Goal: Task Accomplishment & Management: Manage account settings

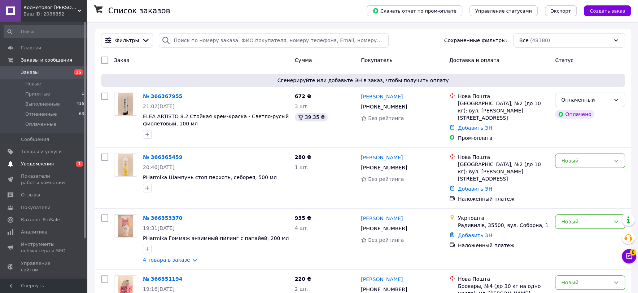
click at [36, 163] on span "Уведомления" at bounding box center [37, 164] width 33 height 6
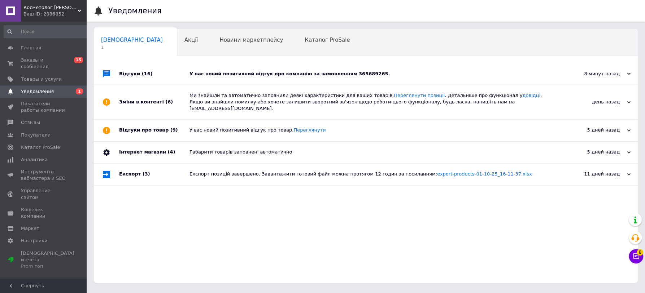
click at [299, 74] on div "У вас новий позитивний відгук про компанію за замовленням 365689265." at bounding box center [373, 74] width 369 height 6
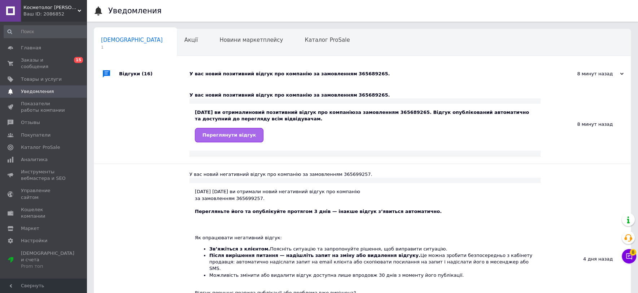
click at [212, 140] on link "Переглянути відгук" at bounding box center [229, 135] width 69 height 14
click at [34, 62] on span "Заказы и сообщения" at bounding box center [44, 63] width 46 height 13
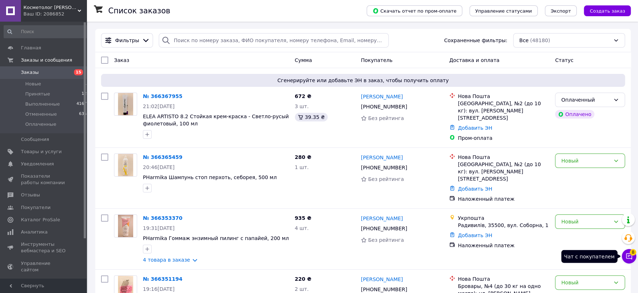
click at [629, 256] on icon at bounding box center [628, 256] width 7 height 7
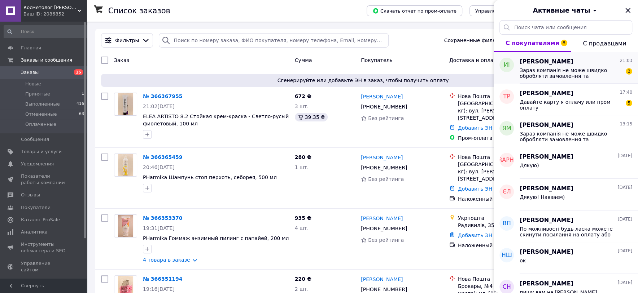
click at [570, 70] on span "Зараз компанія не може швидко обробляти замовлення та повідомлення, оскільки за…" at bounding box center [570, 73] width 102 height 12
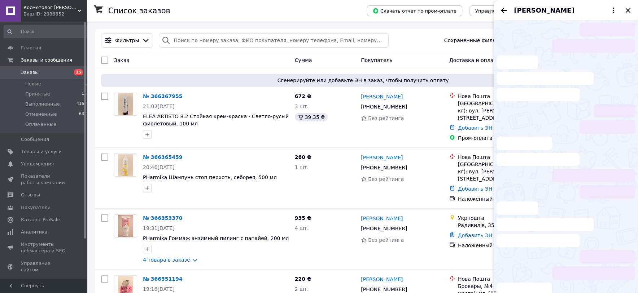
scroll to position [24, 0]
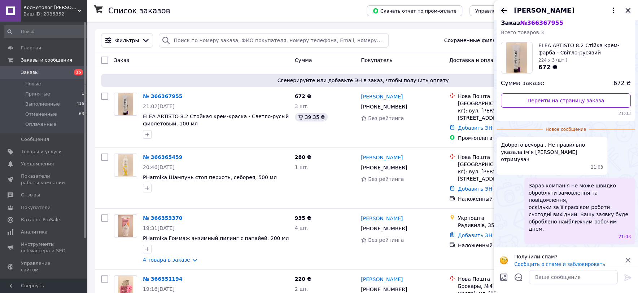
click at [503, 8] on icon "Назад" at bounding box center [504, 10] width 6 height 5
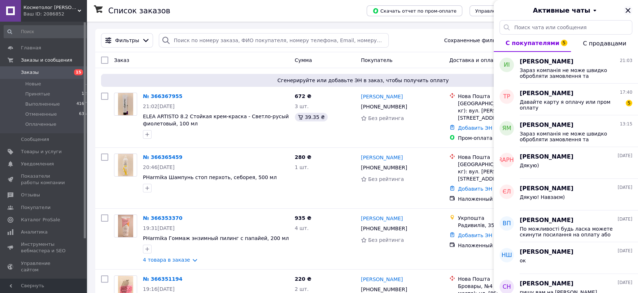
click at [629, 10] on icon "Закрыть" at bounding box center [627, 10] width 9 height 9
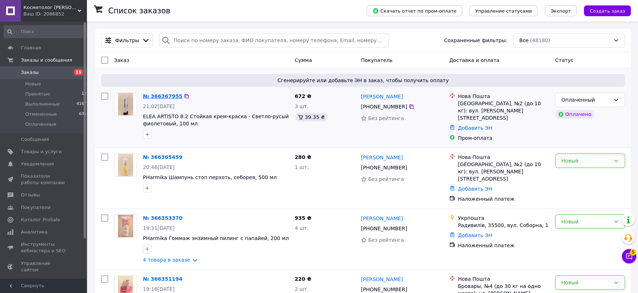
click at [162, 97] on link "№ 366367955" at bounding box center [162, 96] width 39 height 6
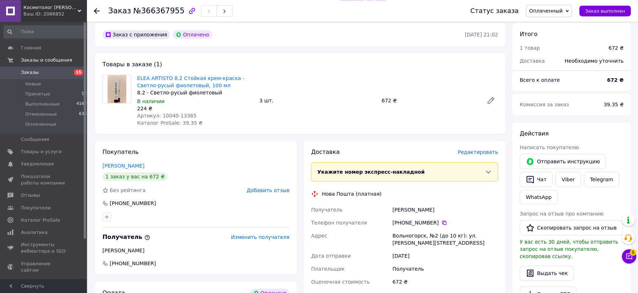
scroll to position [116, 0]
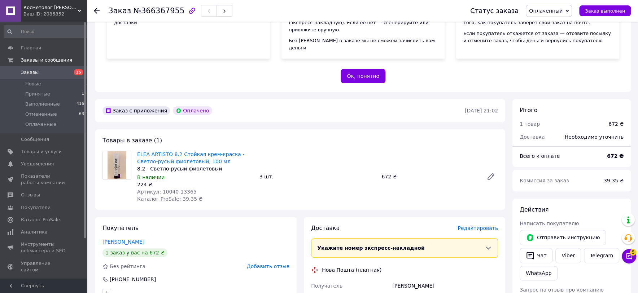
click at [28, 76] on link "Заказы 15" at bounding box center [46, 72] width 93 height 12
